Goal: Task Accomplishment & Management: Manage account settings

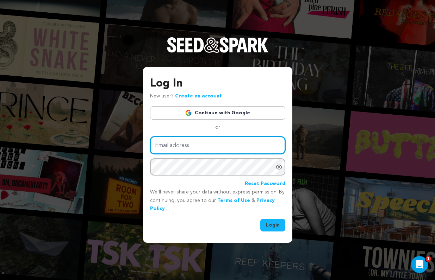
type input "[EMAIL_ADDRESS][DOMAIN_NAME]"
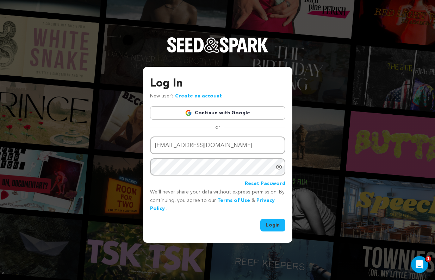
click at [268, 221] on button "Login" at bounding box center [272, 225] width 25 height 13
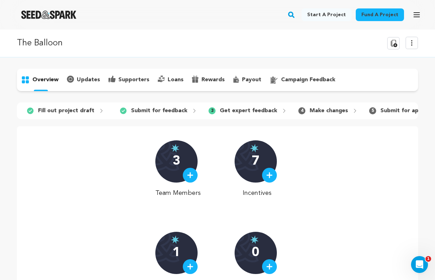
click at [229, 108] on p "Get expert feedback" at bounding box center [248, 111] width 57 height 8
click at [274, 111] on div "3 Get expert feedback" at bounding box center [248, 110] width 90 height 11
click at [298, 113] on span "4" at bounding box center [301, 110] width 7 height 7
click at [419, 267] on icon "Open Intercom Messenger" at bounding box center [419, 264] width 12 height 12
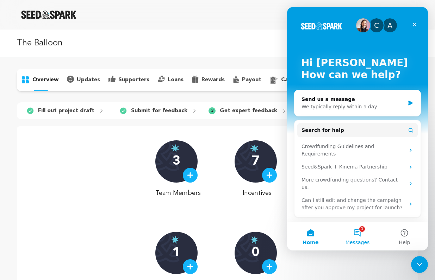
click at [353, 239] on button "1 Messages" at bounding box center [357, 237] width 47 height 28
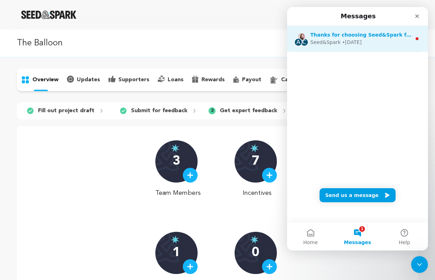
click at [313, 47] on div "A C Thanks for choosing Seed&Spark for your project! If you have any questions …" at bounding box center [357, 39] width 141 height 26
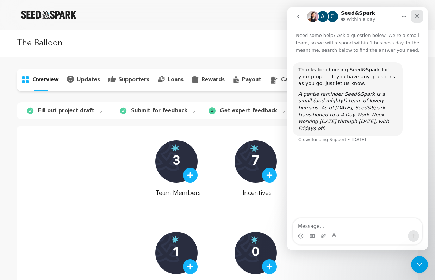
click at [419, 17] on icon "Close" at bounding box center [417, 16] width 6 height 6
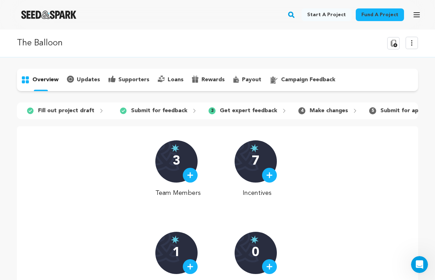
click at [132, 84] on div "supporters" at bounding box center [128, 79] width 49 height 11
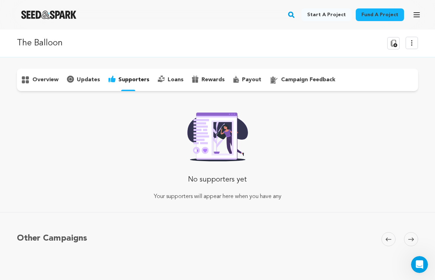
click at [81, 83] on p "updates" at bounding box center [88, 80] width 23 height 8
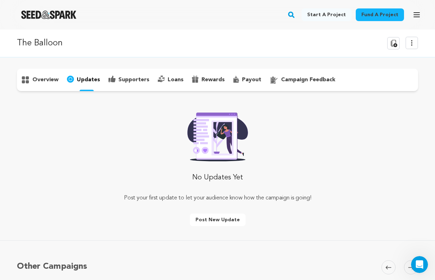
click at [131, 78] on p "supporters" at bounding box center [133, 80] width 31 height 8
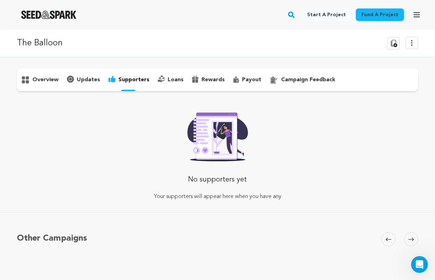
click at [168, 79] on p "loans" at bounding box center [176, 80] width 16 height 8
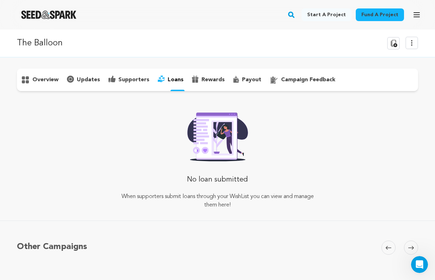
click at [222, 81] on div "rewards" at bounding box center [208, 79] width 41 height 11
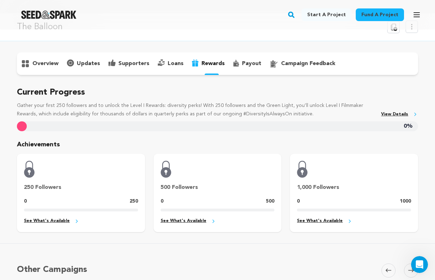
scroll to position [5, 0]
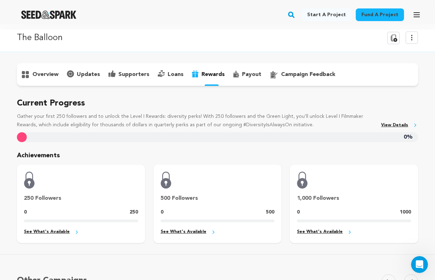
click at [243, 75] on p "payout" at bounding box center [251, 74] width 19 height 8
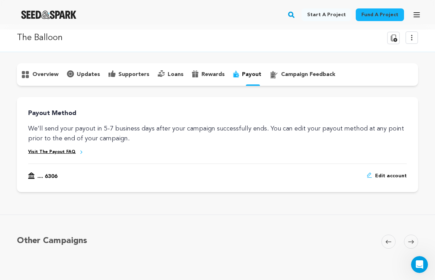
click at [288, 79] on div "campaign feedback" at bounding box center [302, 74] width 74 height 11
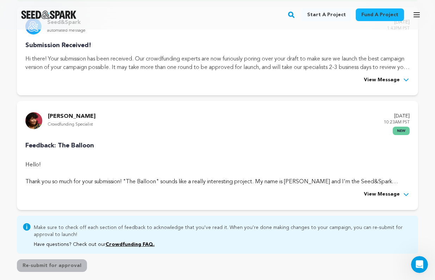
scroll to position [124, 0]
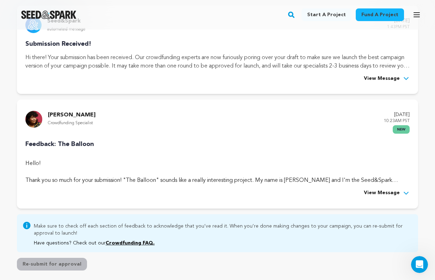
click at [395, 192] on span "View Message" at bounding box center [382, 193] width 36 height 8
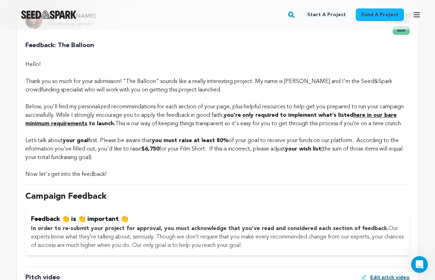
scroll to position [230, 0]
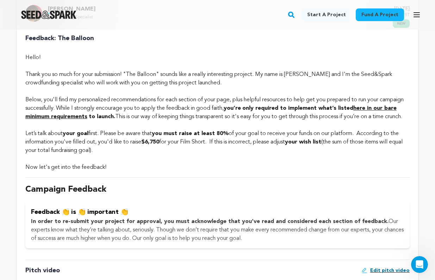
click at [387, 108] on strong "here in our bare minimum requirements" at bounding box center [210, 113] width 371 height 14
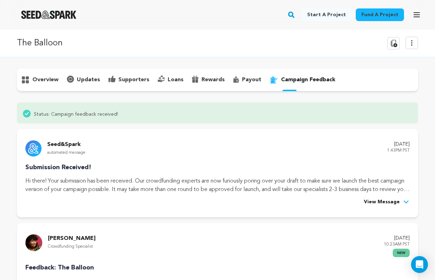
scroll to position [230, 0]
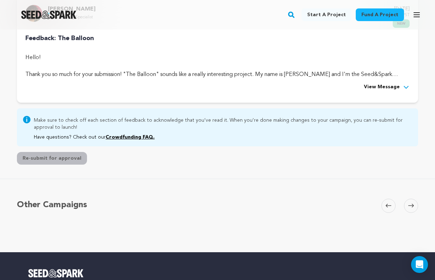
click at [374, 89] on span "View Message" at bounding box center [382, 87] width 36 height 8
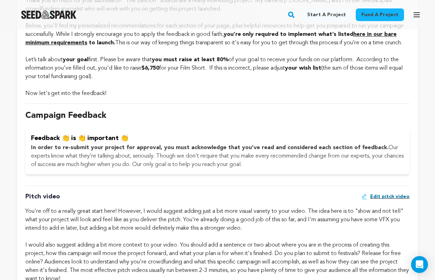
scroll to position [0, 0]
